Goal: Task Accomplishment & Management: Use online tool/utility

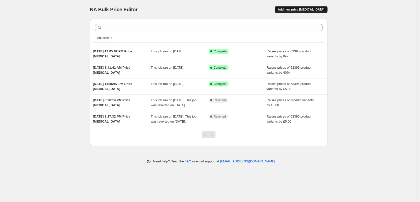
click at [307, 10] on span "Add new price change job" at bounding box center [301, 10] width 47 height 4
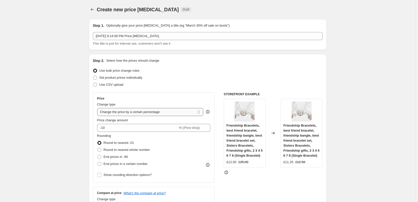
click at [148, 112] on select "Change the price to a certain amount Change the price by a certain amount Chang…" at bounding box center [150, 112] width 106 height 8
select select "to"
click at [98, 108] on select "Change the price to a certain amount Change the price by a certain amount Chang…" at bounding box center [150, 112] width 106 height 8
type input "80.00"
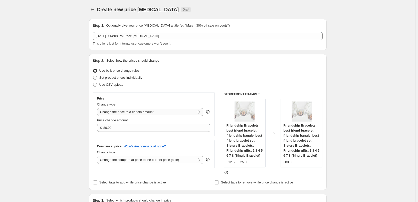
click at [149, 112] on select "Change the price to a certain amount Change the price by a certain amount Chang…" at bounding box center [150, 112] width 106 height 8
select select "margin"
type input "50"
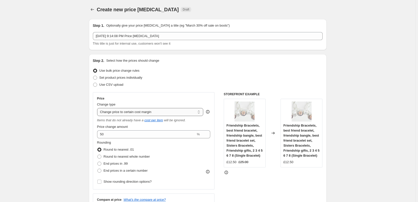
click at [130, 112] on select "Change the price to a certain amount Change the price by a certain amount Chang…" at bounding box center [150, 112] width 106 height 8
select select "to"
click at [98, 108] on select "Change the price to a certain amount Change the price by a certain amount Chang…" at bounding box center [150, 112] width 106 height 8
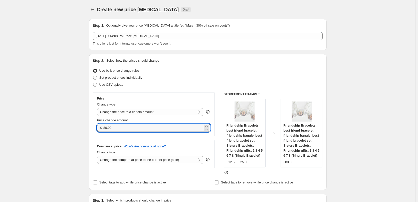
drag, startPoint x: 134, startPoint y: 127, endPoint x: 92, endPoint y: 124, distance: 42.4
click at [92, 124] on div "Step 2. Select how the prices should change Use bulk price change rules Set pro…" at bounding box center [208, 122] width 238 height 136
type input "3.00"
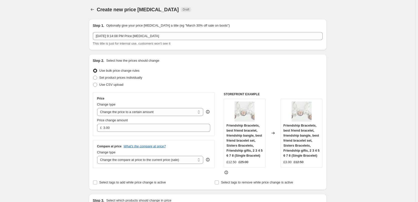
click at [128, 111] on select "Change the price to a certain amount Change the price by a certain amount Chang…" at bounding box center [150, 112] width 106 height 8
select select "by"
click at [98, 108] on select "Change the price to a certain amount Change the price by a certain amount Chang…" at bounding box center [150, 112] width 106 height 8
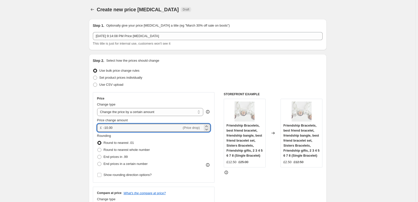
drag, startPoint x: 131, startPoint y: 129, endPoint x: 94, endPoint y: 129, distance: 36.5
click at [94, 129] on div "Price Change type Change the price to a certain amount Change the price by a ce…" at bounding box center [154, 137] width 122 height 90
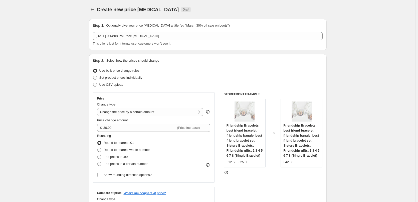
click at [234, 179] on div "STOREFRONT EXAMPLE Friendship Bracelets, best friend bracelet, friendship bangl…" at bounding box center [273, 153] width 99 height 123
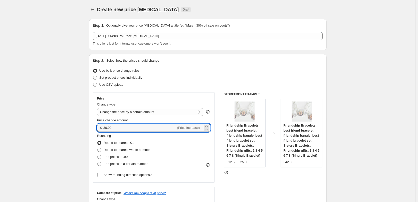
drag, startPoint x: 124, startPoint y: 130, endPoint x: 42, endPoint y: 119, distance: 82.5
click at [179, 150] on div "Rounding Round to nearest .01 Round to nearest whole number End prices in .99 E…" at bounding box center [153, 150] width 113 height 34
drag, startPoint x: 142, startPoint y: 124, endPoint x: 4, endPoint y: 114, distance: 137.9
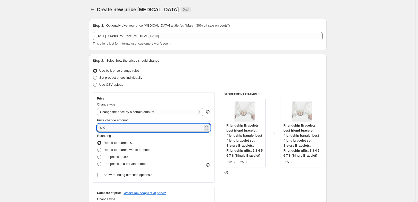
drag, startPoint x: 127, startPoint y: 130, endPoint x: 85, endPoint y: 130, distance: 41.5
click at [231, 107] on div "Friendship Bracelets, best friend bracelet, friendship bangle, best friend brac…" at bounding box center [245, 133] width 42 height 69
drag, startPoint x: 121, startPoint y: 131, endPoint x: 39, endPoint y: 131, distance: 82.0
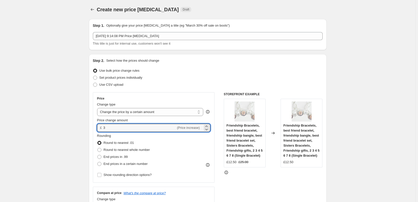
type input "3.00"
click at [244, 190] on div "STOREFRONT EXAMPLE Friendship Bracelets, best friend bracelet, friendship bangl…" at bounding box center [273, 153] width 99 height 123
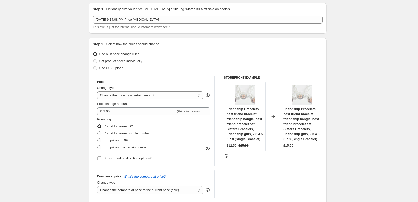
scroll to position [25, 0]
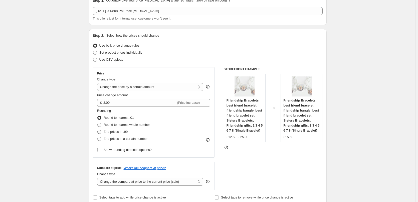
click at [101, 131] on span at bounding box center [99, 132] width 4 height 4
click at [98, 130] on input "End prices in .99" at bounding box center [97, 130] width 0 height 0
radio input "true"
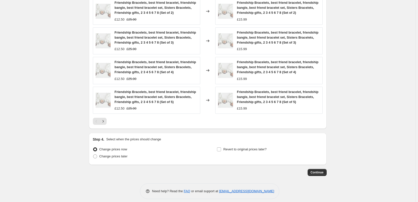
scroll to position [332, 0]
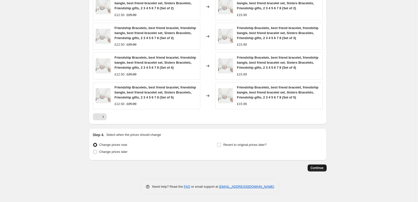
click at [317, 169] on span "Continue" at bounding box center [316, 168] width 13 height 4
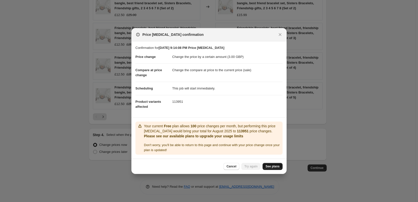
click at [277, 166] on span "See plans" at bounding box center [272, 166] width 14 height 4
click at [234, 167] on span "Cancel" at bounding box center [231, 166] width 10 height 4
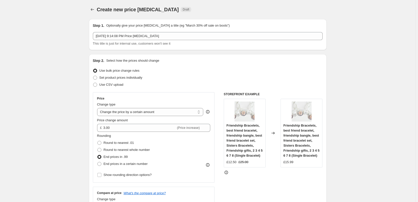
scroll to position [332, 0]
